Goal: Information Seeking & Learning: Learn about a topic

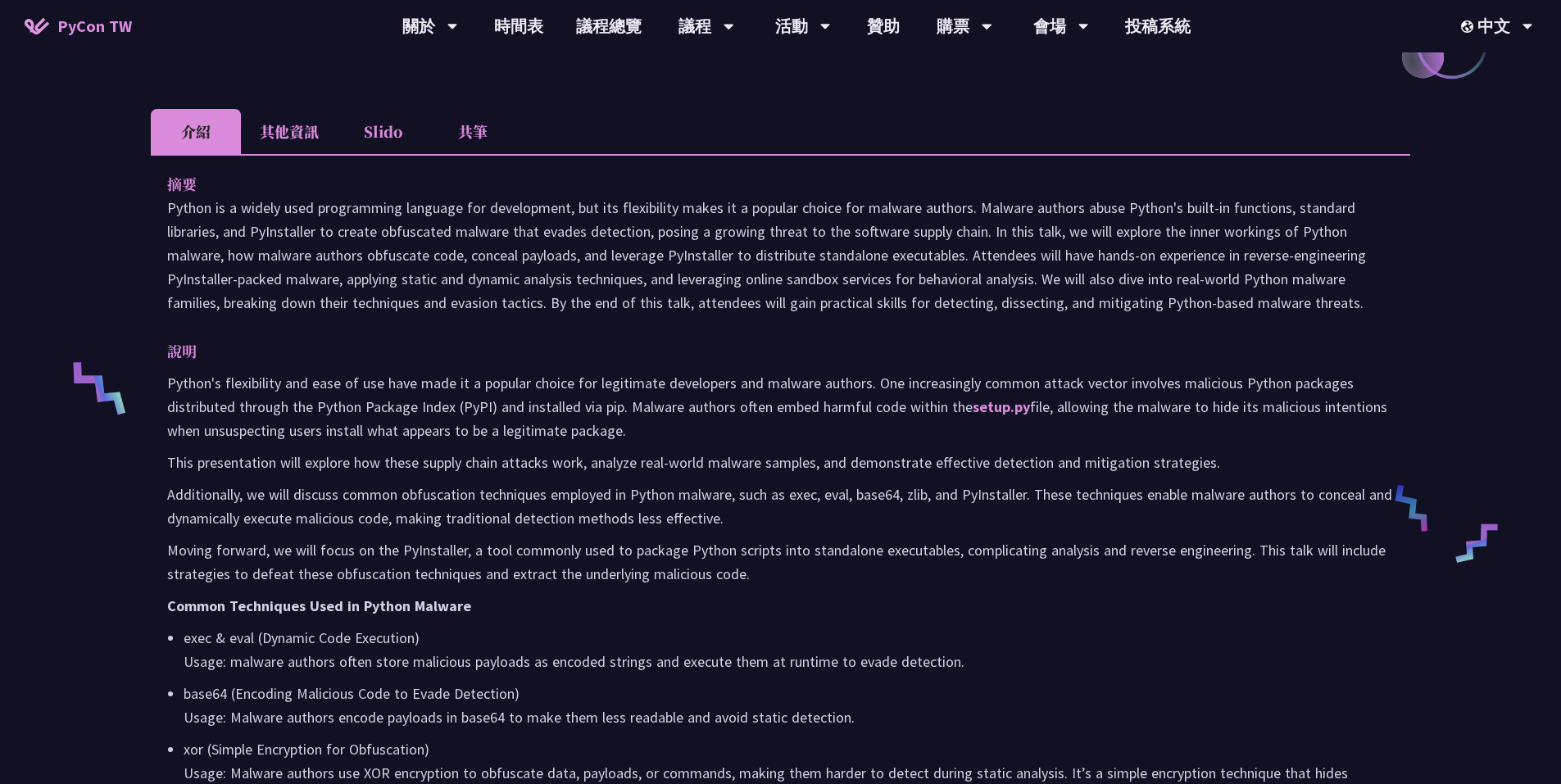
scroll to position [491, 0]
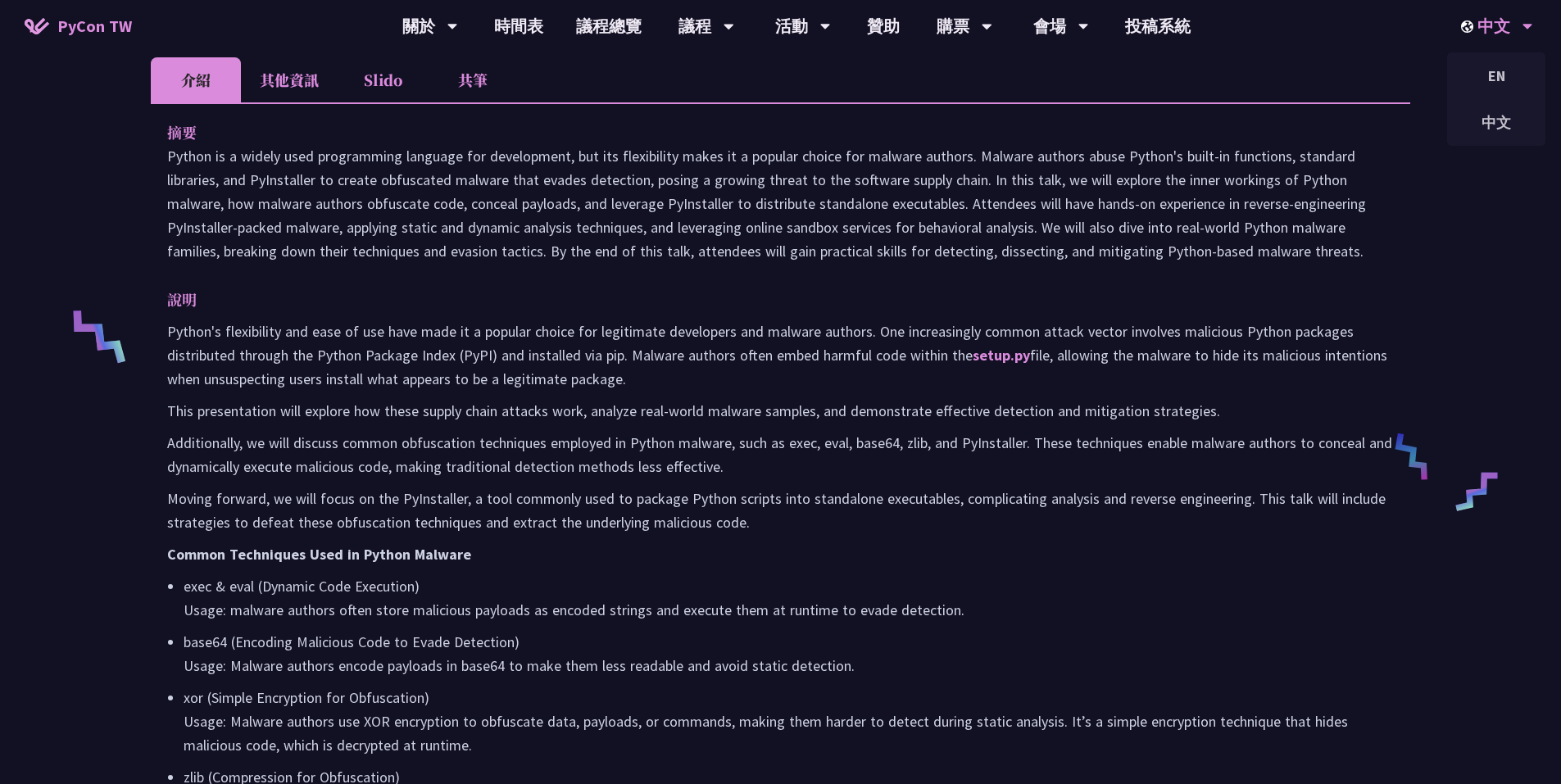
click at [1508, 25] on div "中文" at bounding box center [1497, 26] width 72 height 53
click at [1515, 75] on div "EN" at bounding box center [1496, 76] width 98 height 39
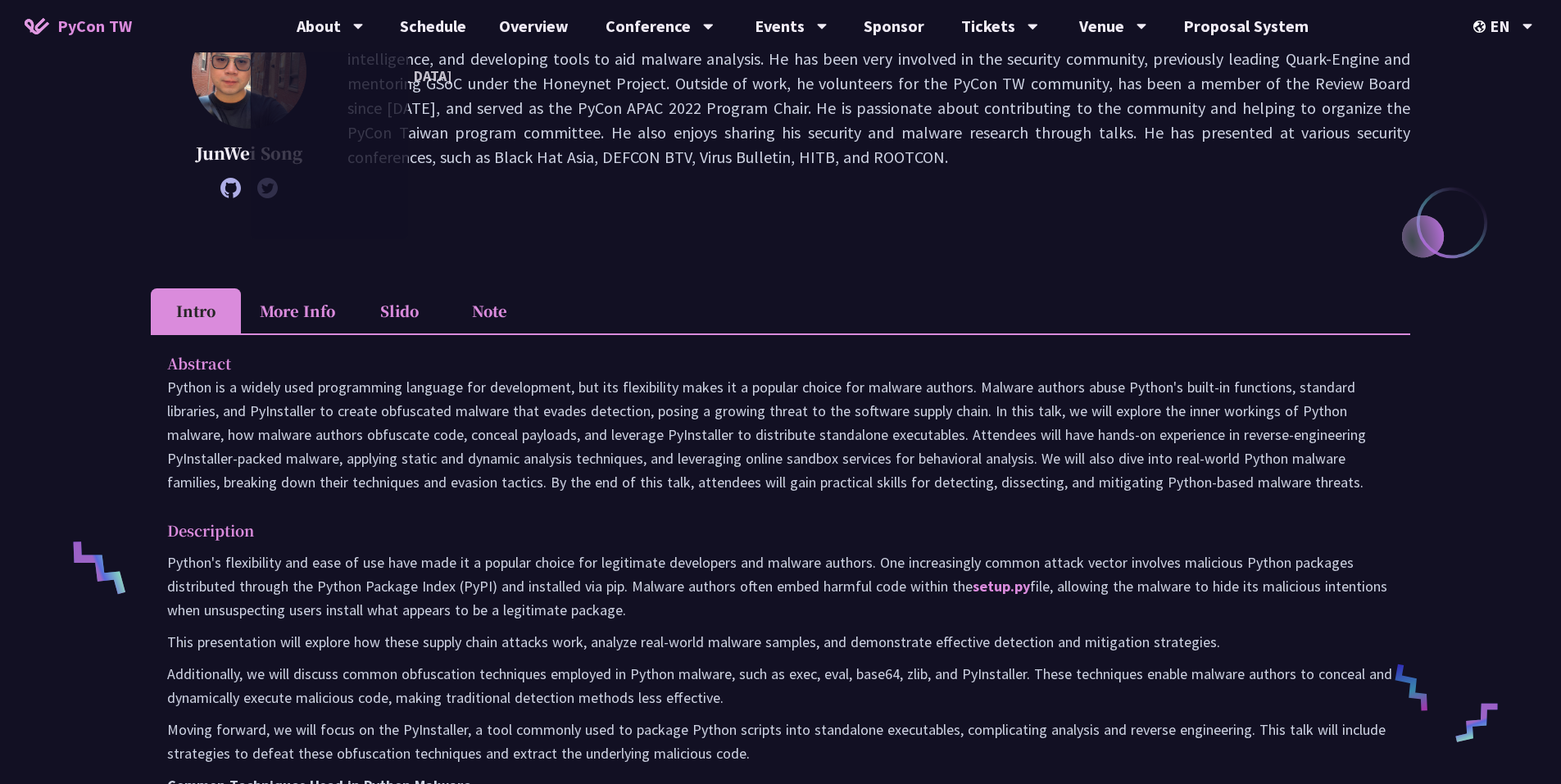
scroll to position [246, 0]
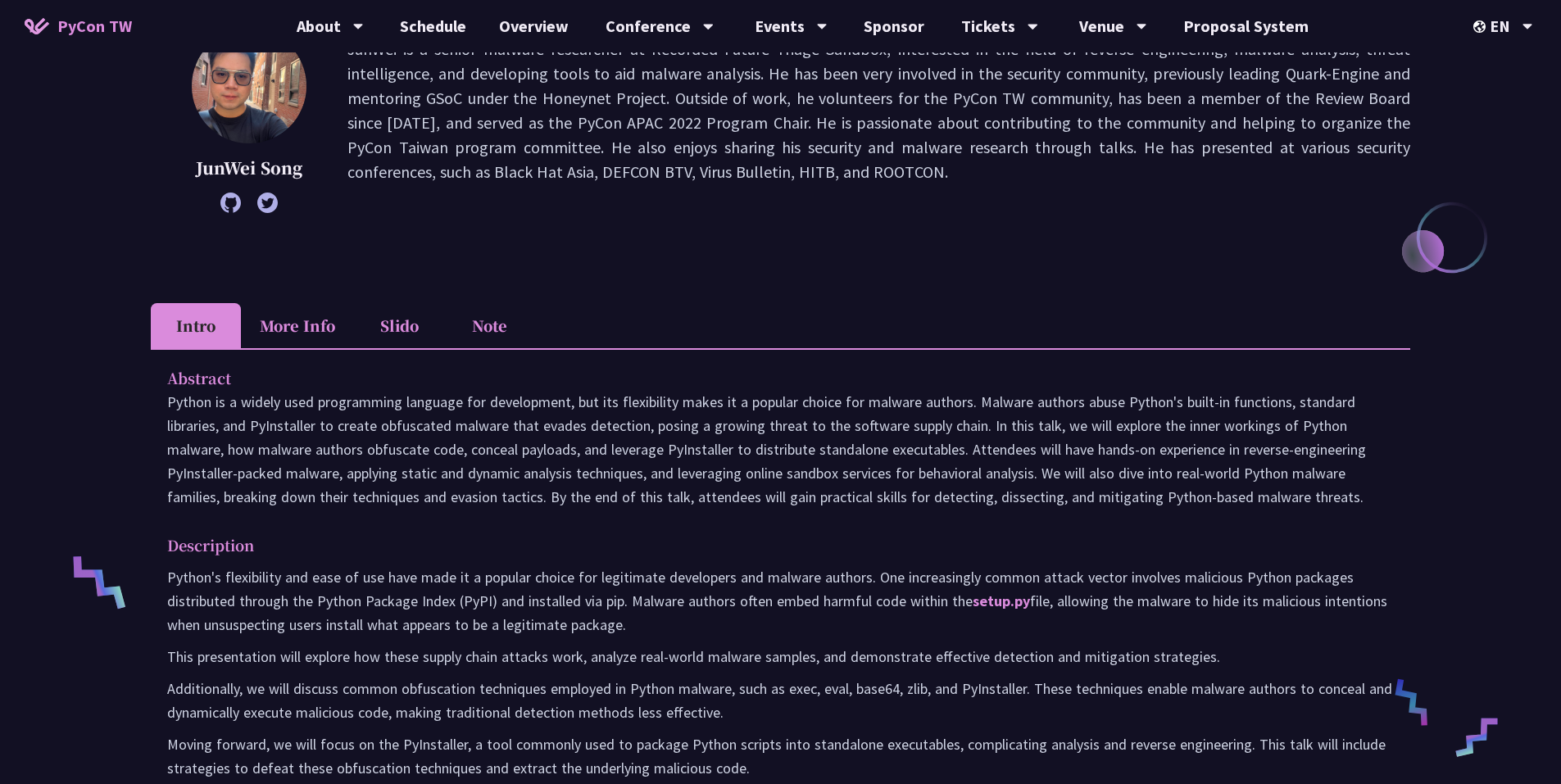
click at [783, 553] on p "Description" at bounding box center [764, 545] width 1194 height 24
click at [276, 340] on li "More Info" at bounding box center [297, 325] width 113 height 45
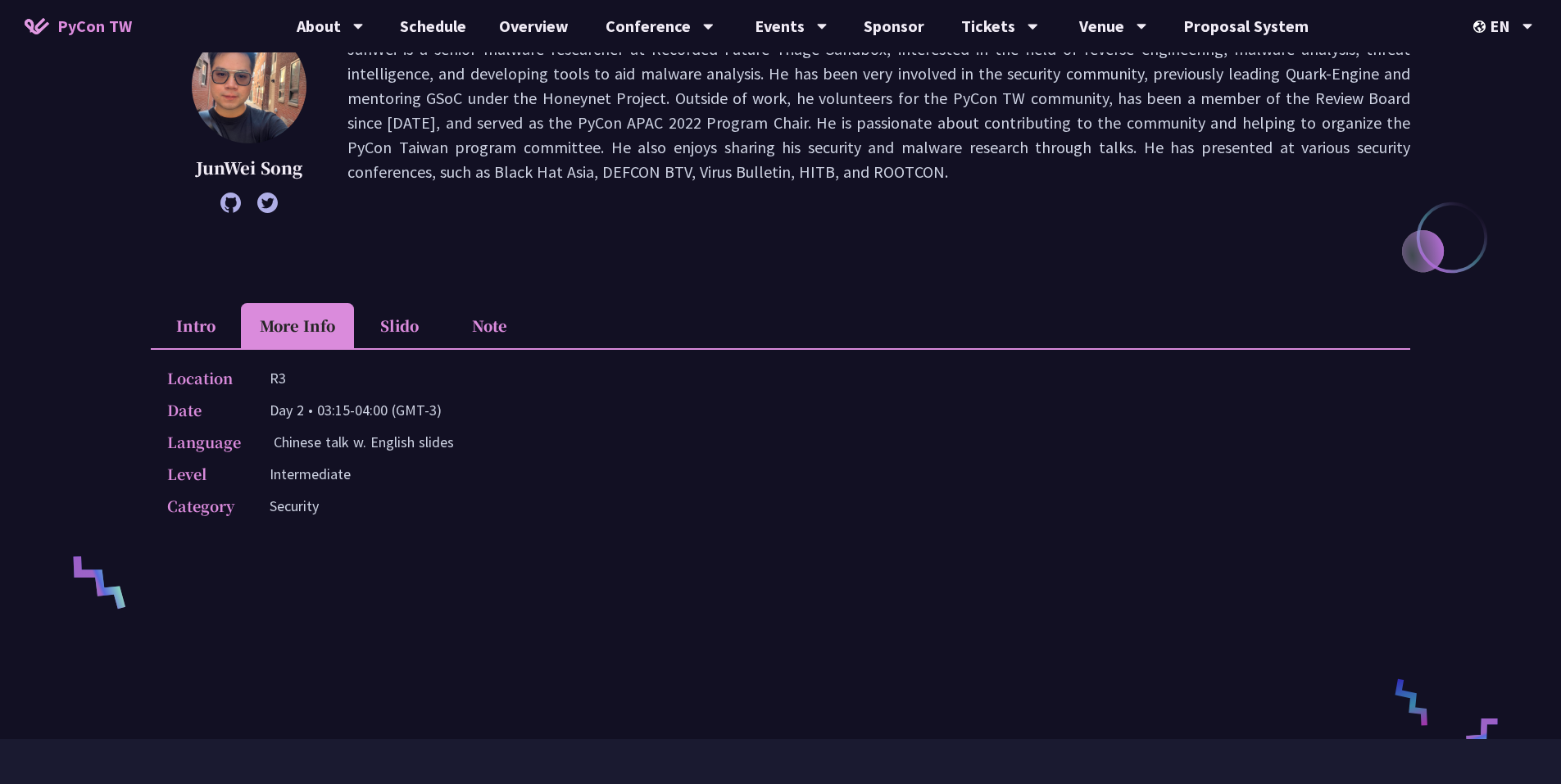
click at [417, 329] on li "Slido" at bounding box center [399, 325] width 90 height 45
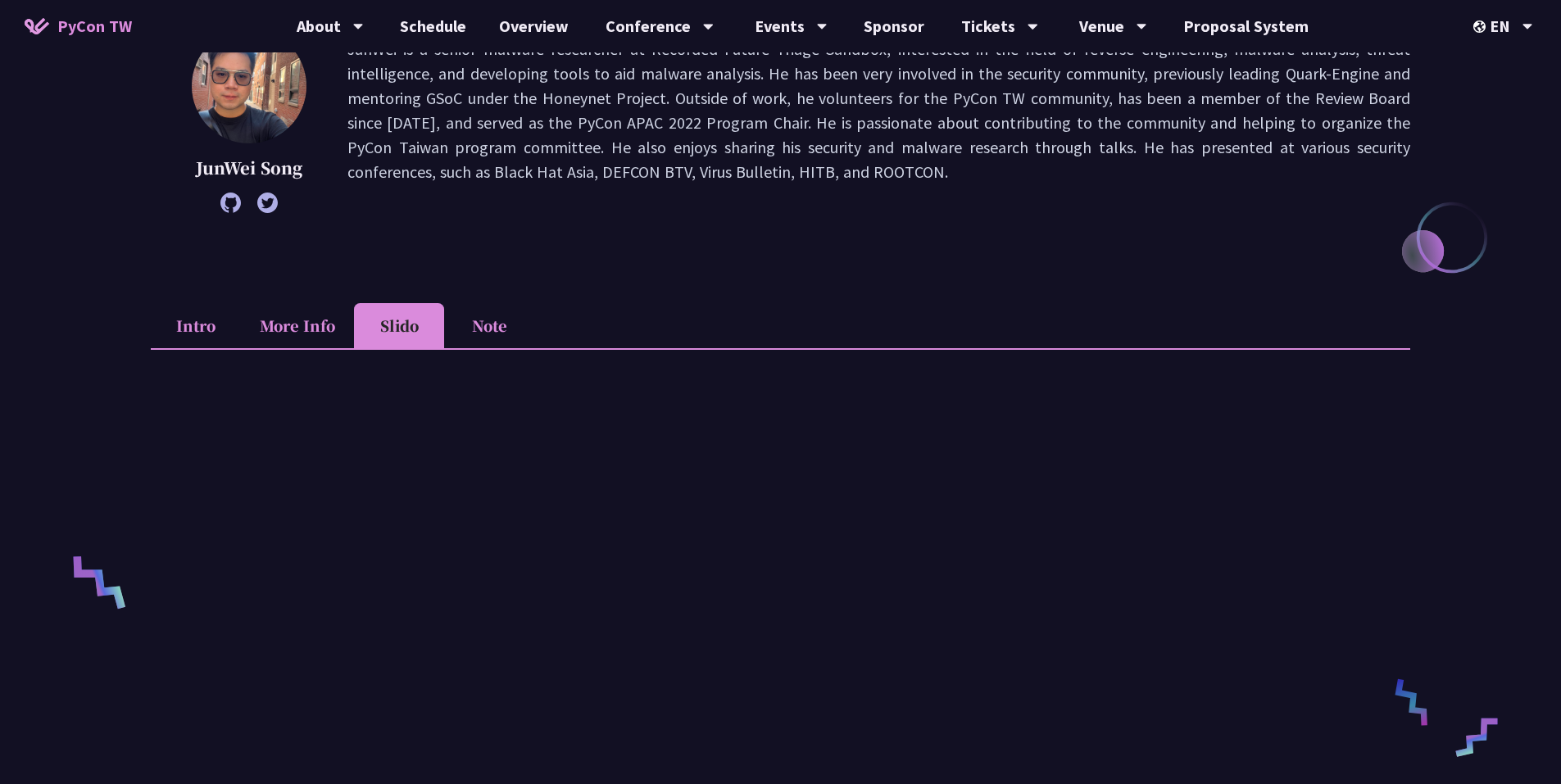
click at [486, 336] on li "Note" at bounding box center [489, 325] width 90 height 45
click at [207, 338] on li "Intro" at bounding box center [195, 325] width 90 height 45
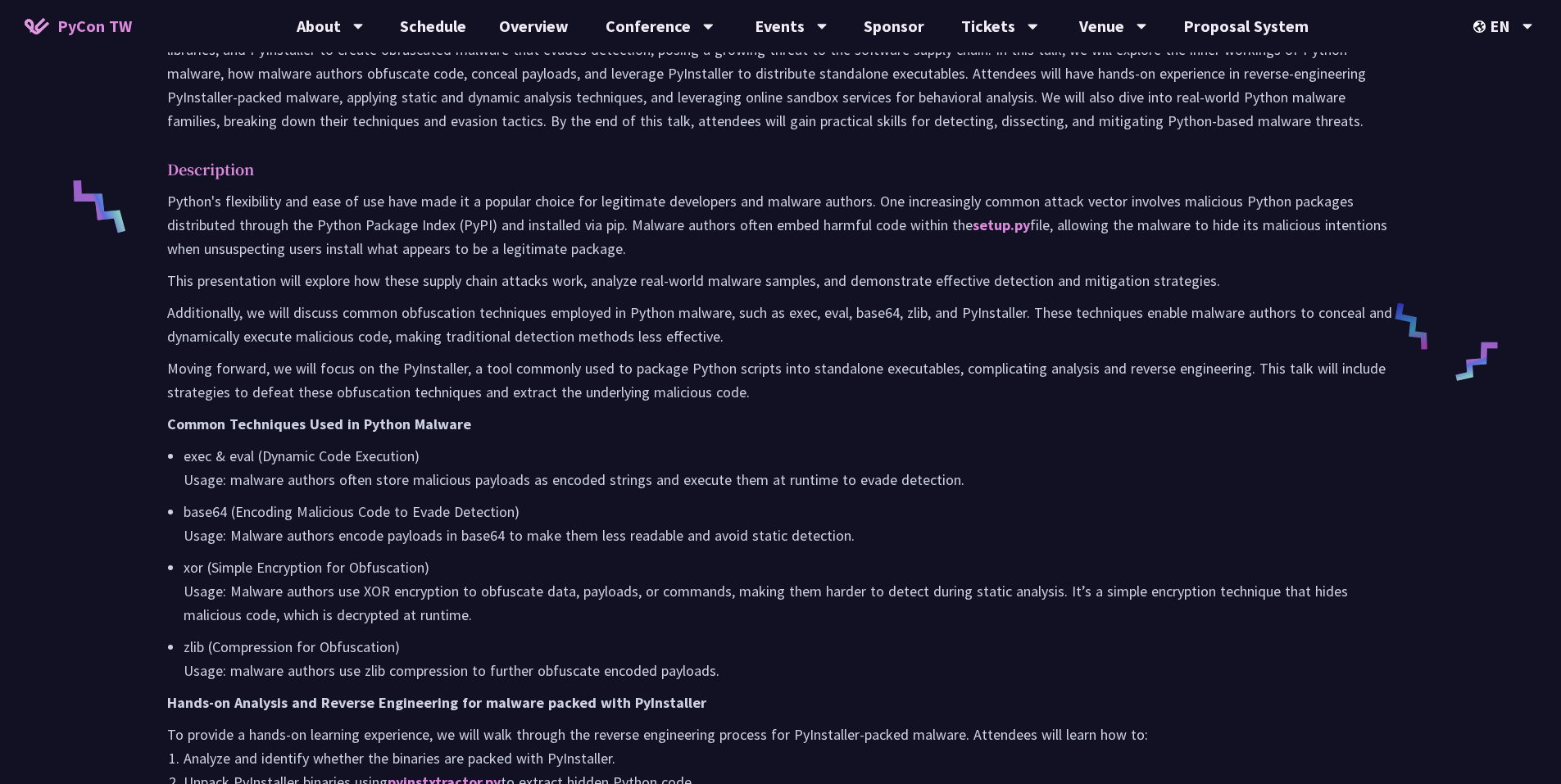
scroll to position [376, 0]
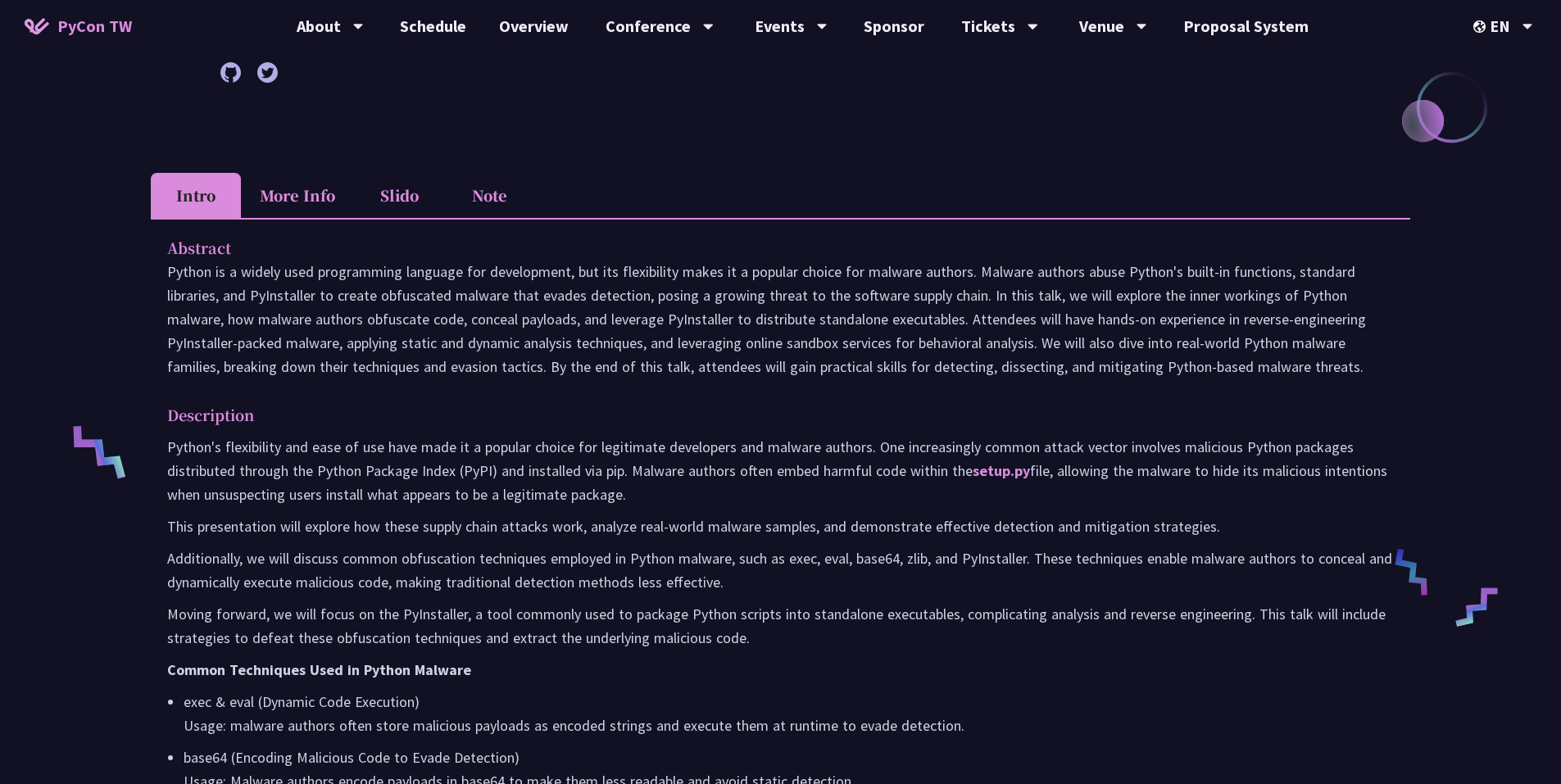
drag, startPoint x: 1440, startPoint y: 3, endPoint x: 1004, endPoint y: 270, distance: 511.3
click at [1004, 270] on p "Python is a widely used programming language for development, but its flexibili…" at bounding box center [780, 318] width 1227 height 119
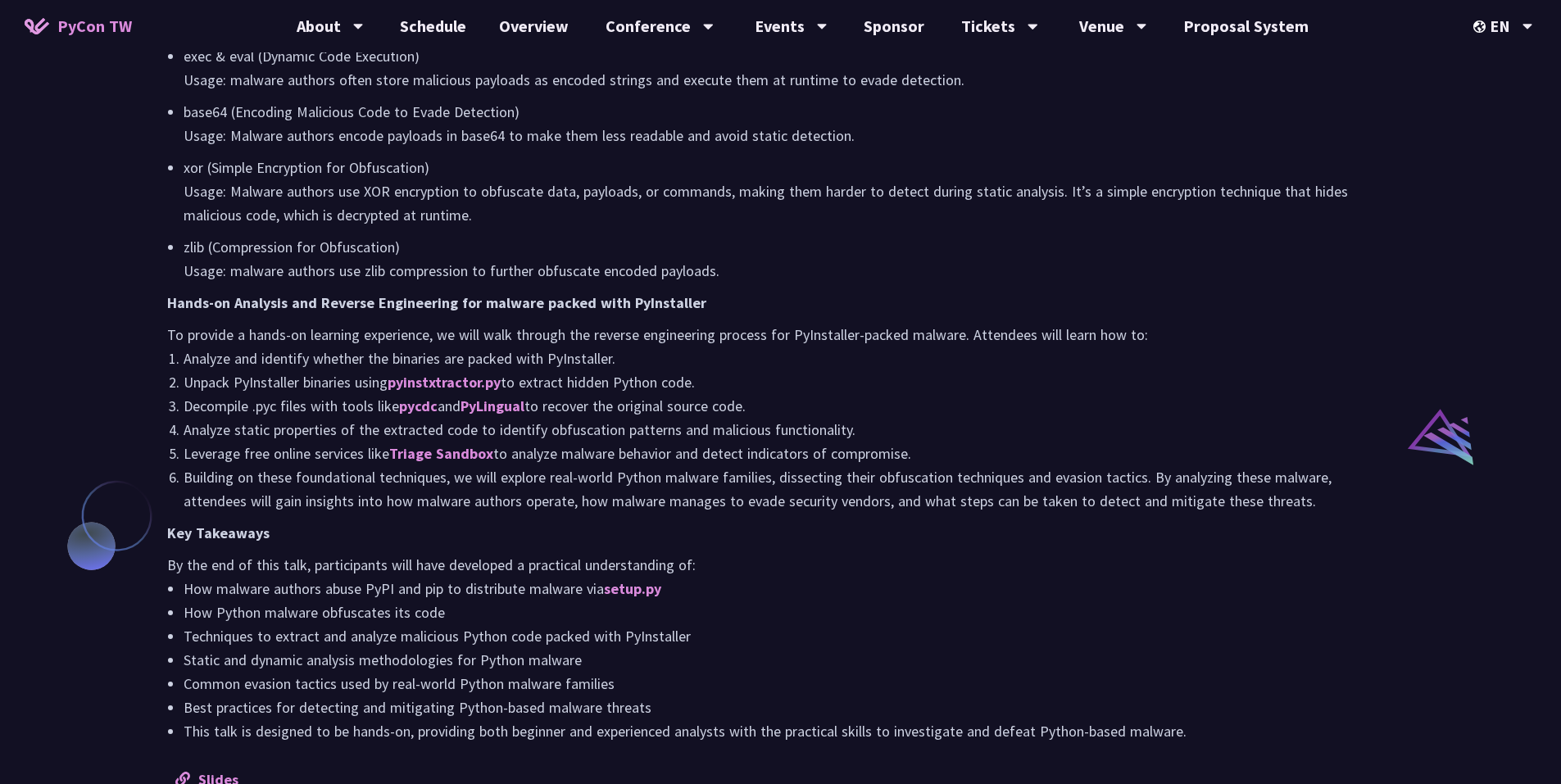
scroll to position [949, 0]
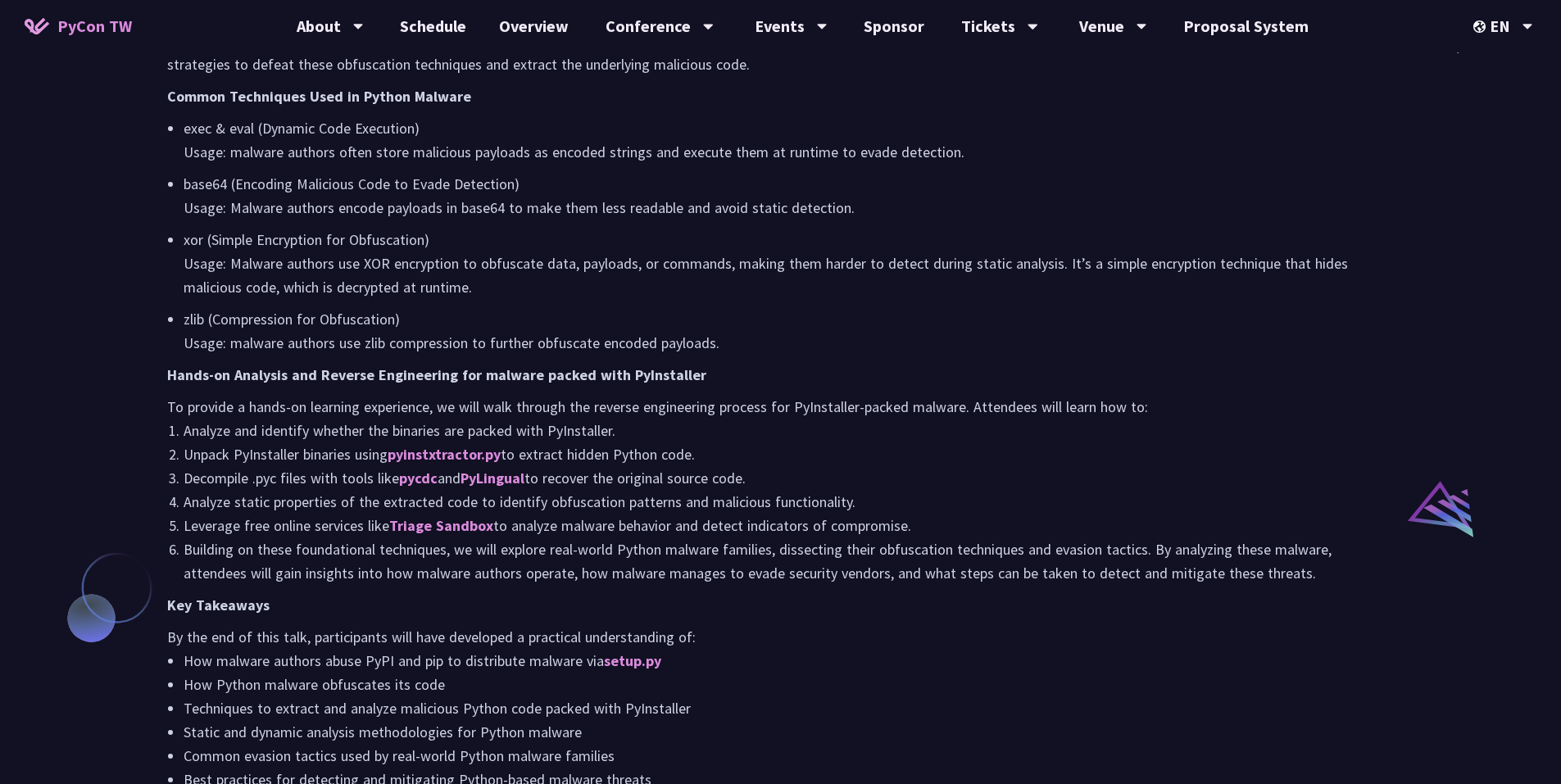
click at [279, 506] on li "Analyze static properties of the extracted code to identify obfuscation pattern…" at bounding box center [789, 501] width 1210 height 24
click at [485, 519] on link "Triage Sandbox" at bounding box center [441, 525] width 104 height 18
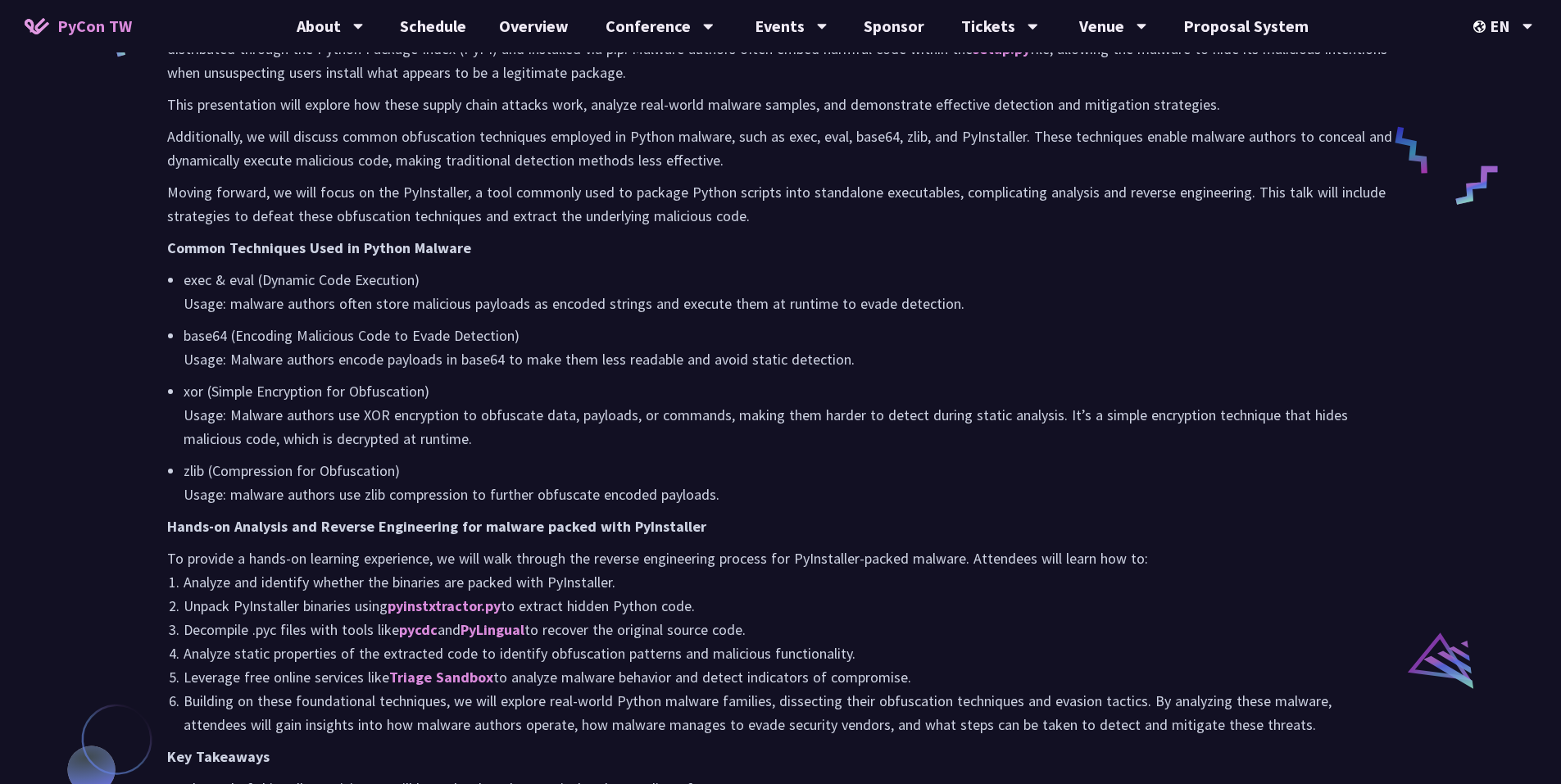
scroll to position [1064, 0]
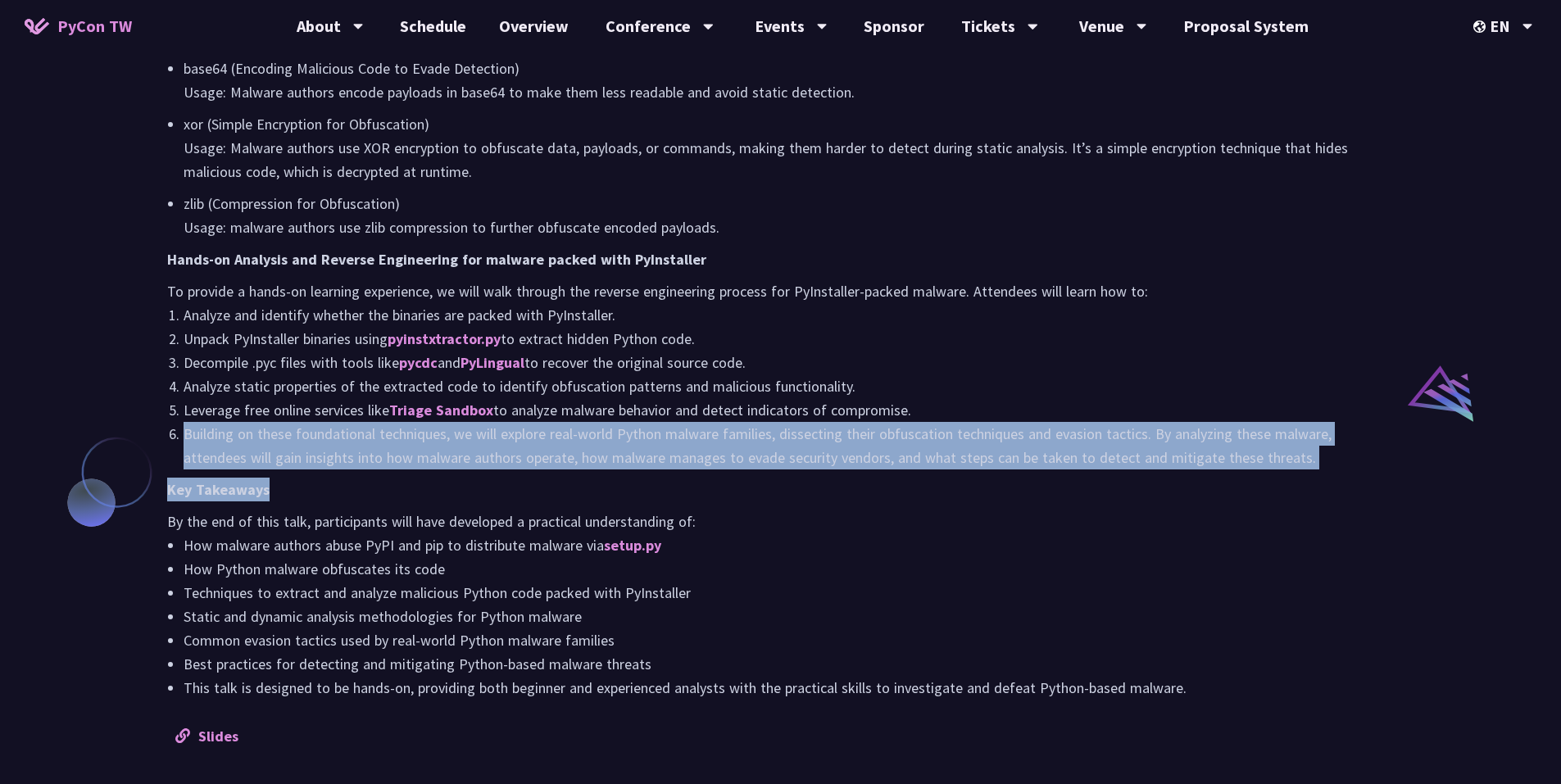
drag, startPoint x: 181, startPoint y: 431, endPoint x: 456, endPoint y: 475, distance: 278.5
click at [456, 475] on div "Python's flexibility and ease of use have made it a popular choice for legitima…" at bounding box center [780, 222] width 1227 height 954
click at [456, 487] on p "Key Takeaways" at bounding box center [780, 489] width 1227 height 24
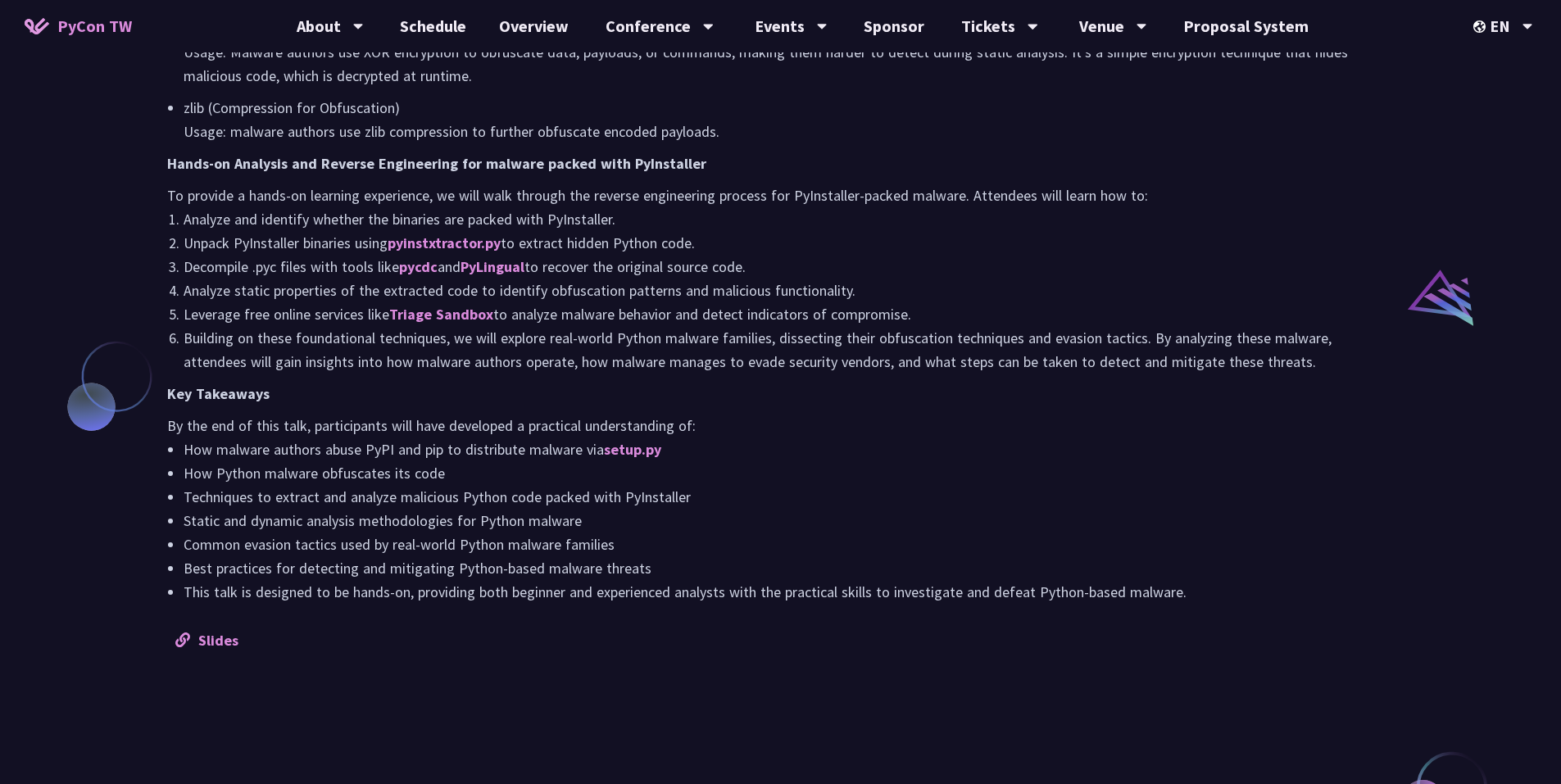
scroll to position [1310, 0]
